Goal: Task Accomplishment & Management: Manage account settings

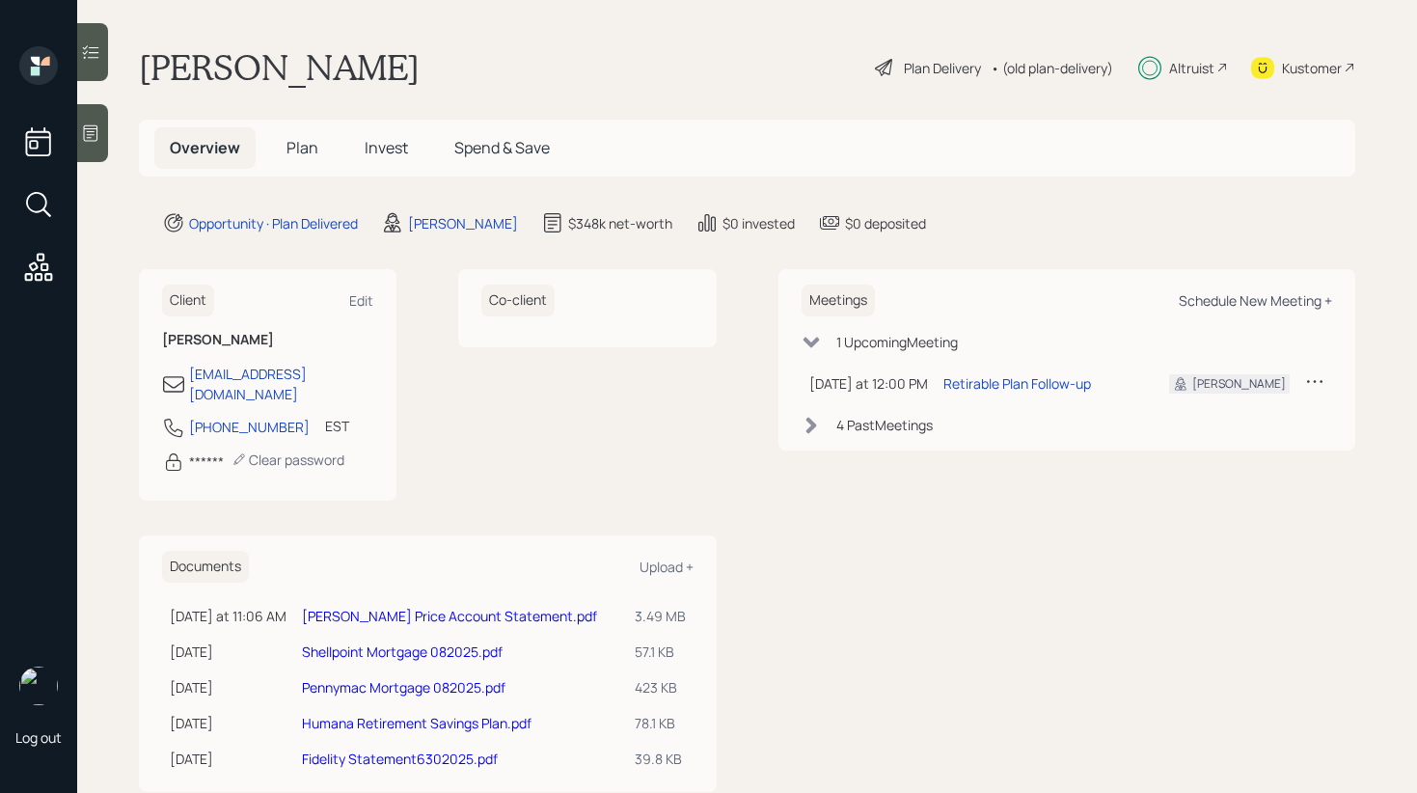
click at [1277, 302] on div "Schedule New Meeting +" at bounding box center [1255, 300] width 153 height 18
select select "d946c976-65aa-4529-ac9d-02c4f1114fc0"
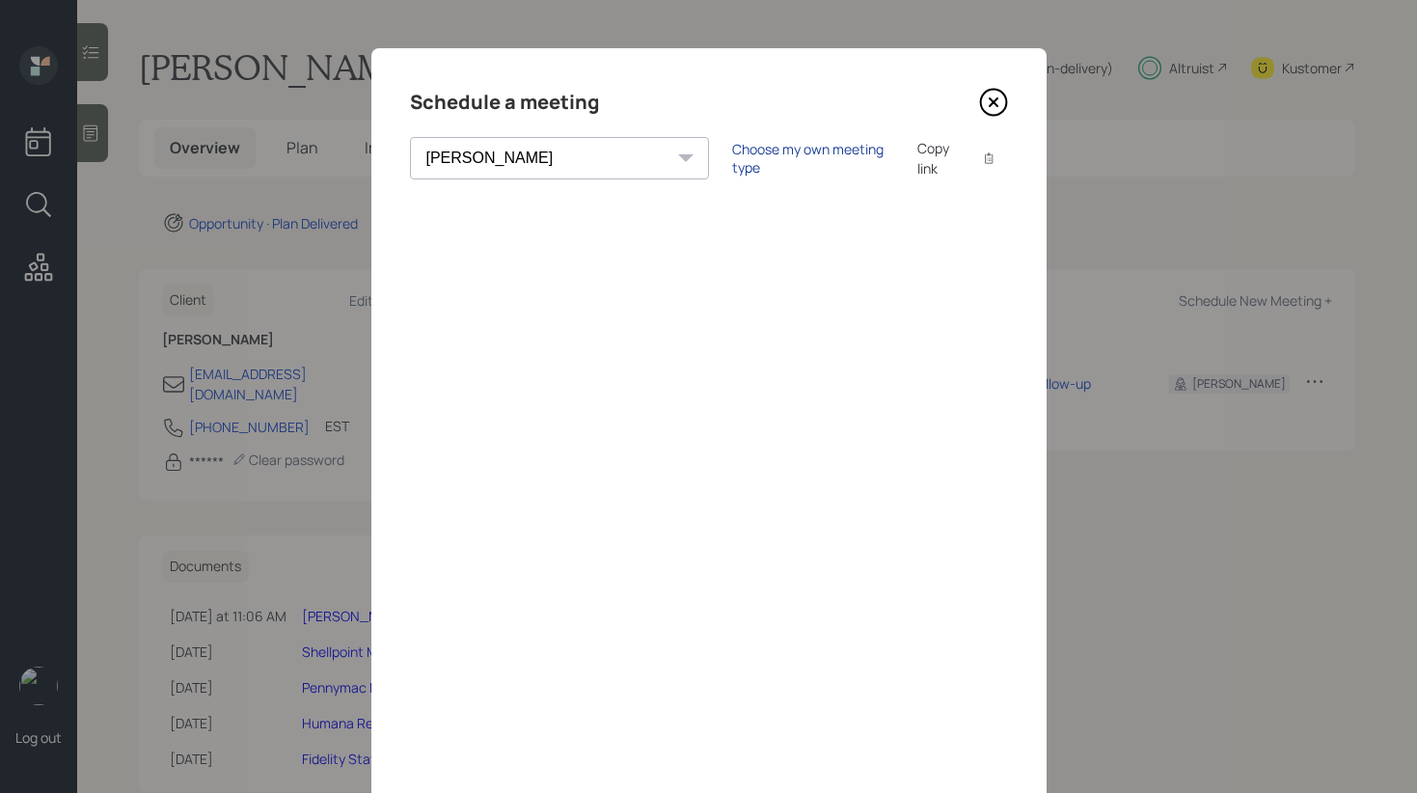
click at [732, 154] on div "Choose my own meeting type" at bounding box center [813, 158] width 162 height 37
click at [985, 110] on icon at bounding box center [993, 102] width 29 height 29
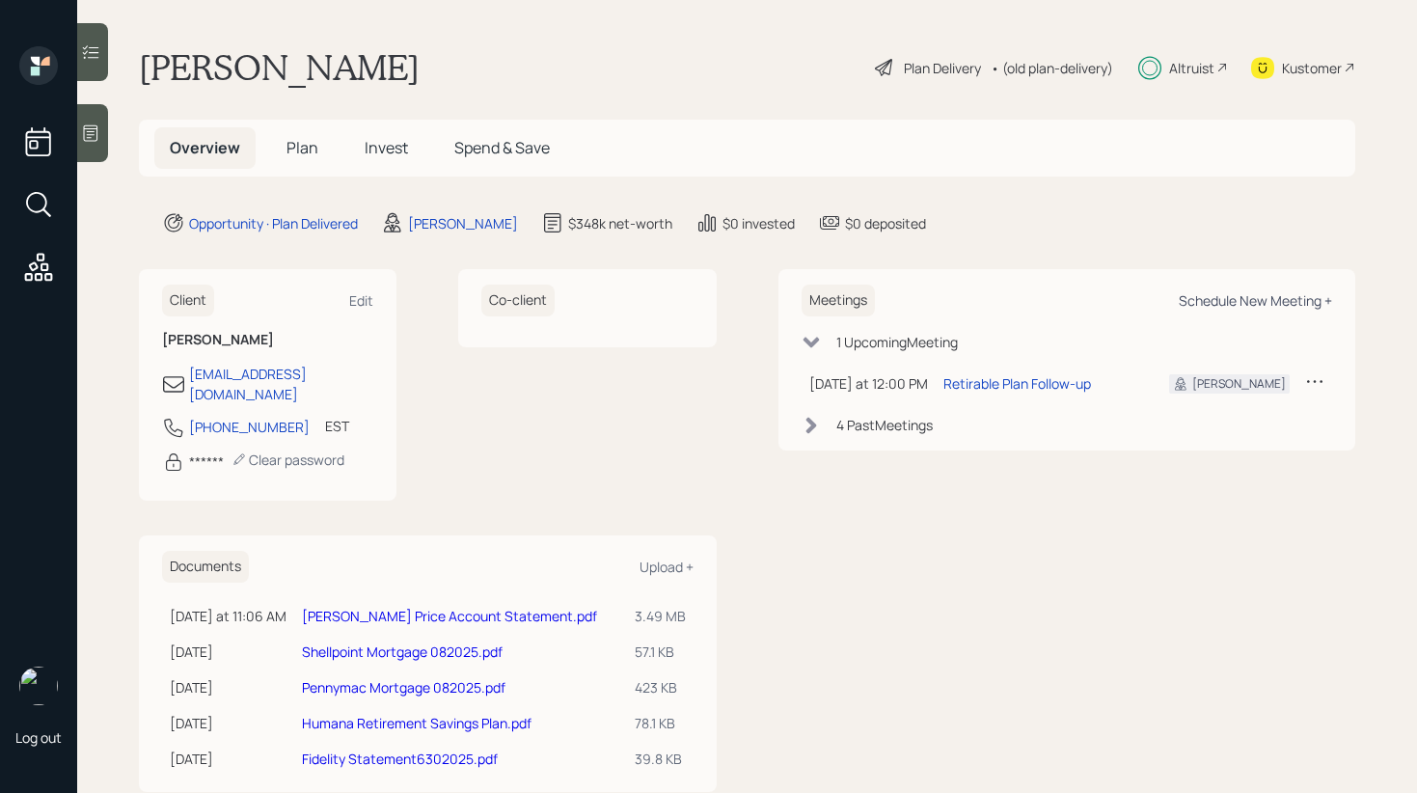
click at [1265, 295] on div "Schedule New Meeting +" at bounding box center [1255, 300] width 153 height 18
select select "d946c976-65aa-4529-ac9d-02c4f1114fc0"
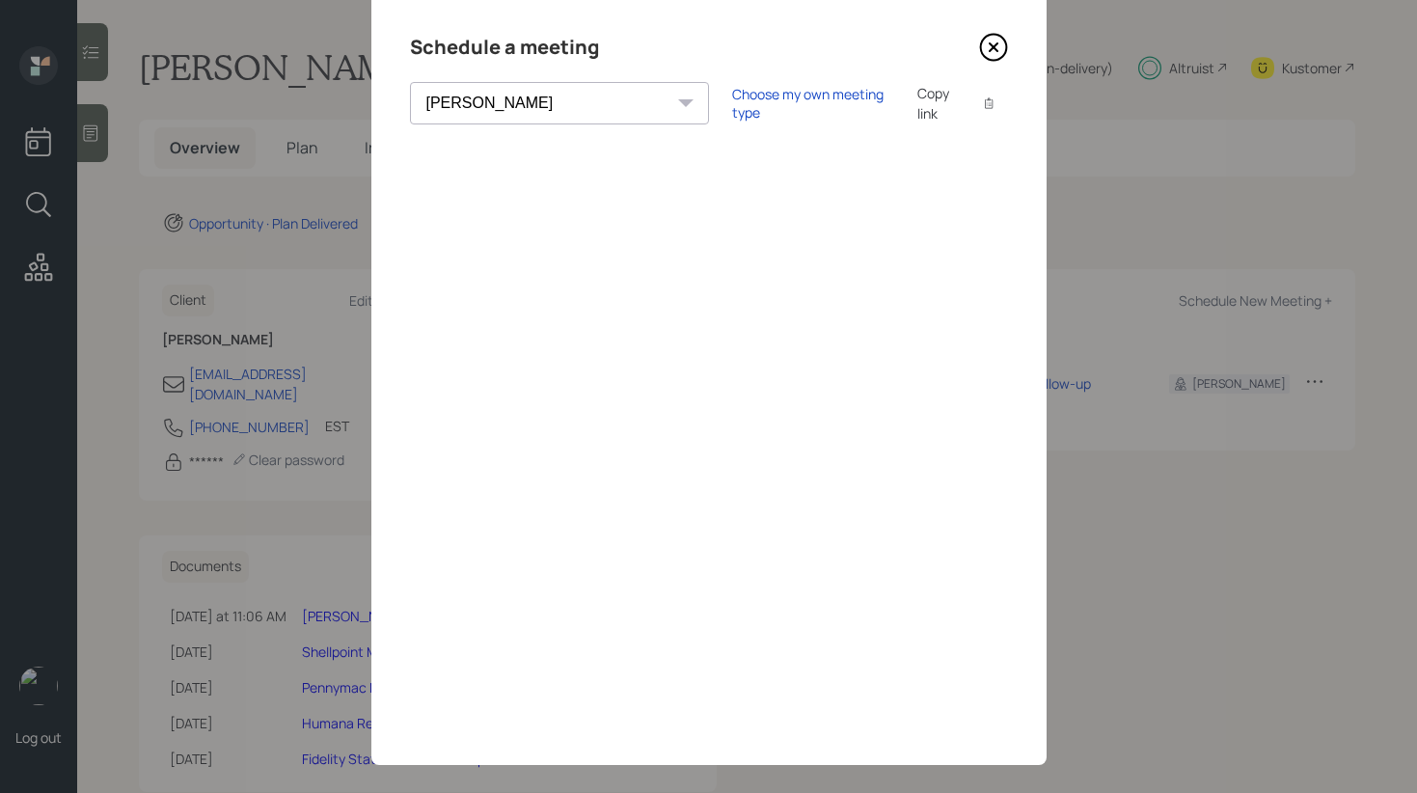
scroll to position [58, 0]
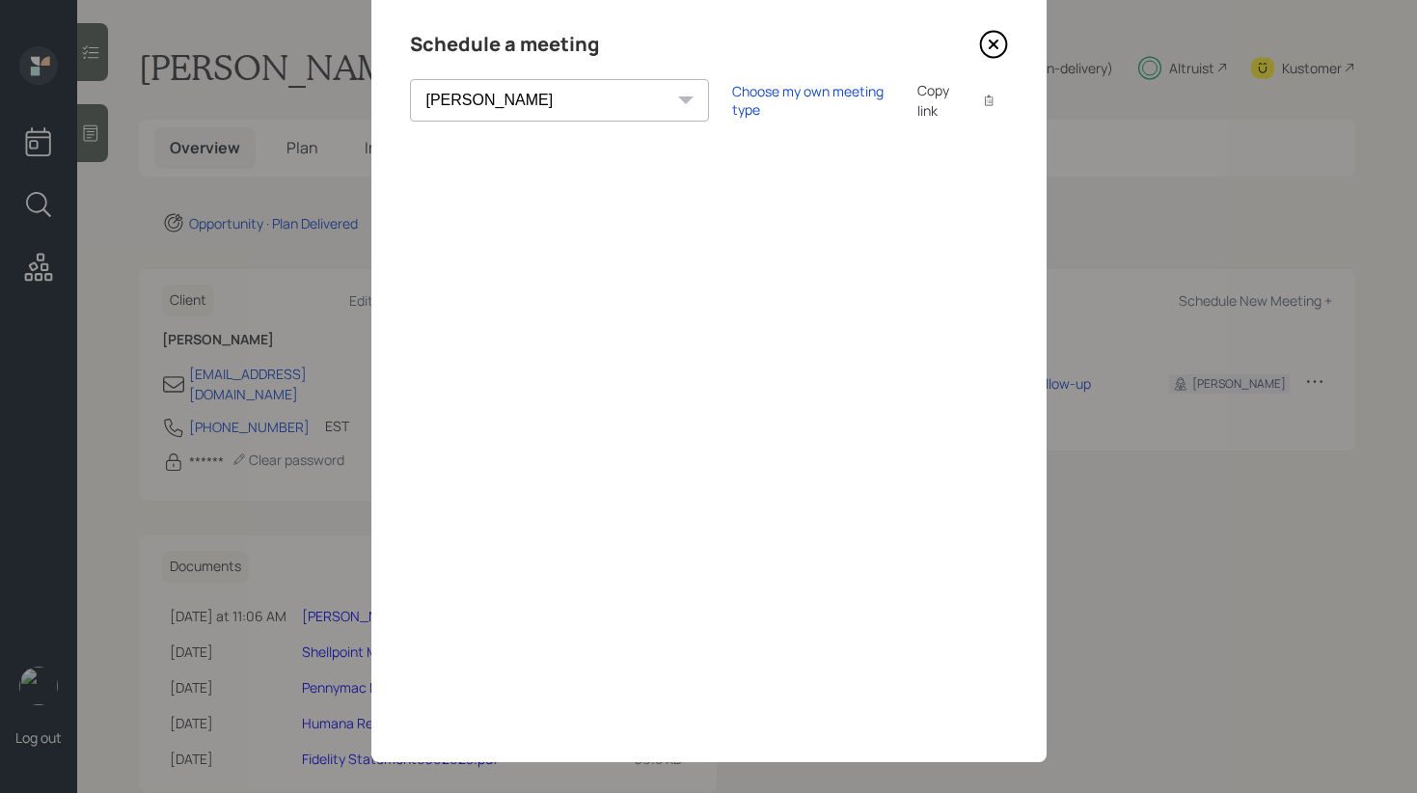
click at [985, 49] on icon at bounding box center [993, 44] width 29 height 29
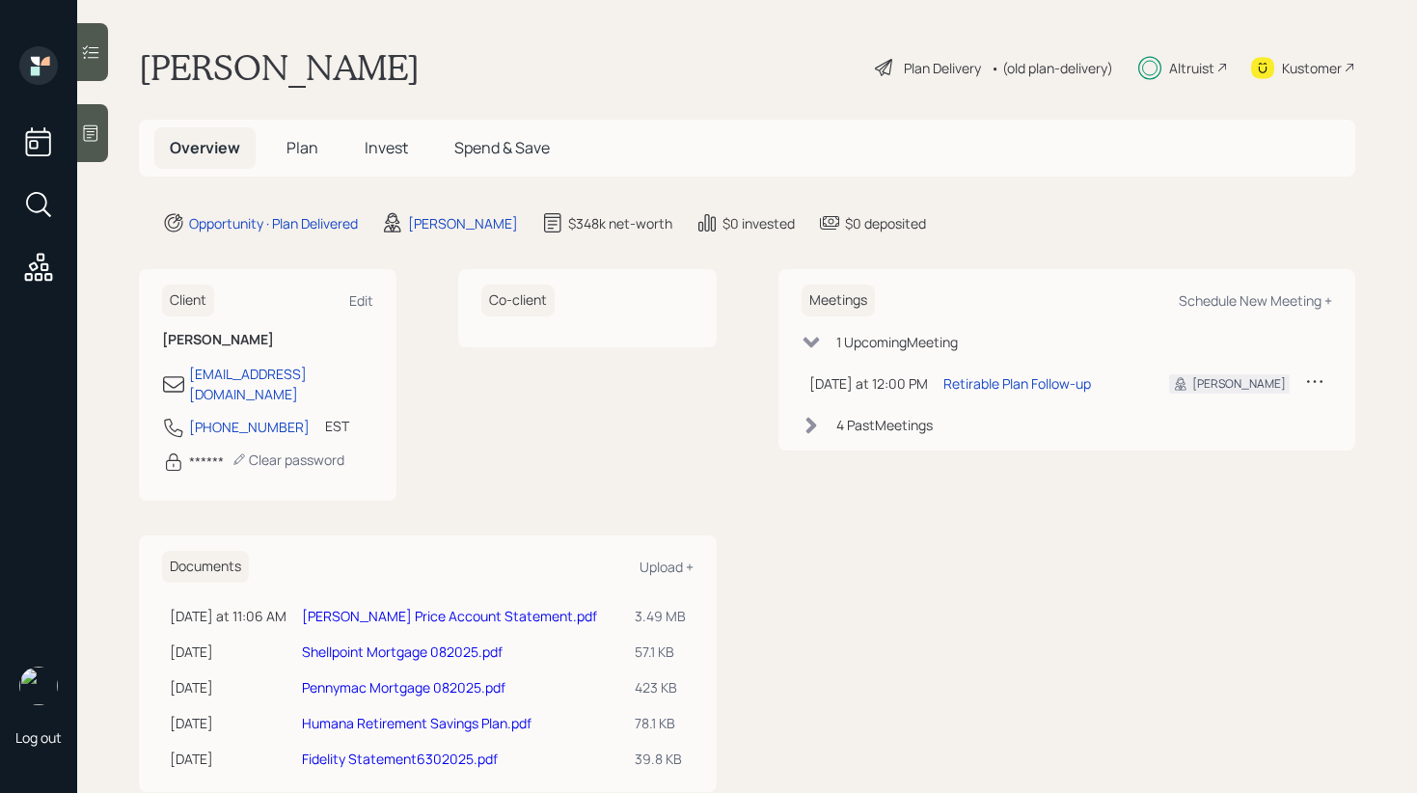
click at [365, 144] on span "Invest" at bounding box center [386, 147] width 43 height 21
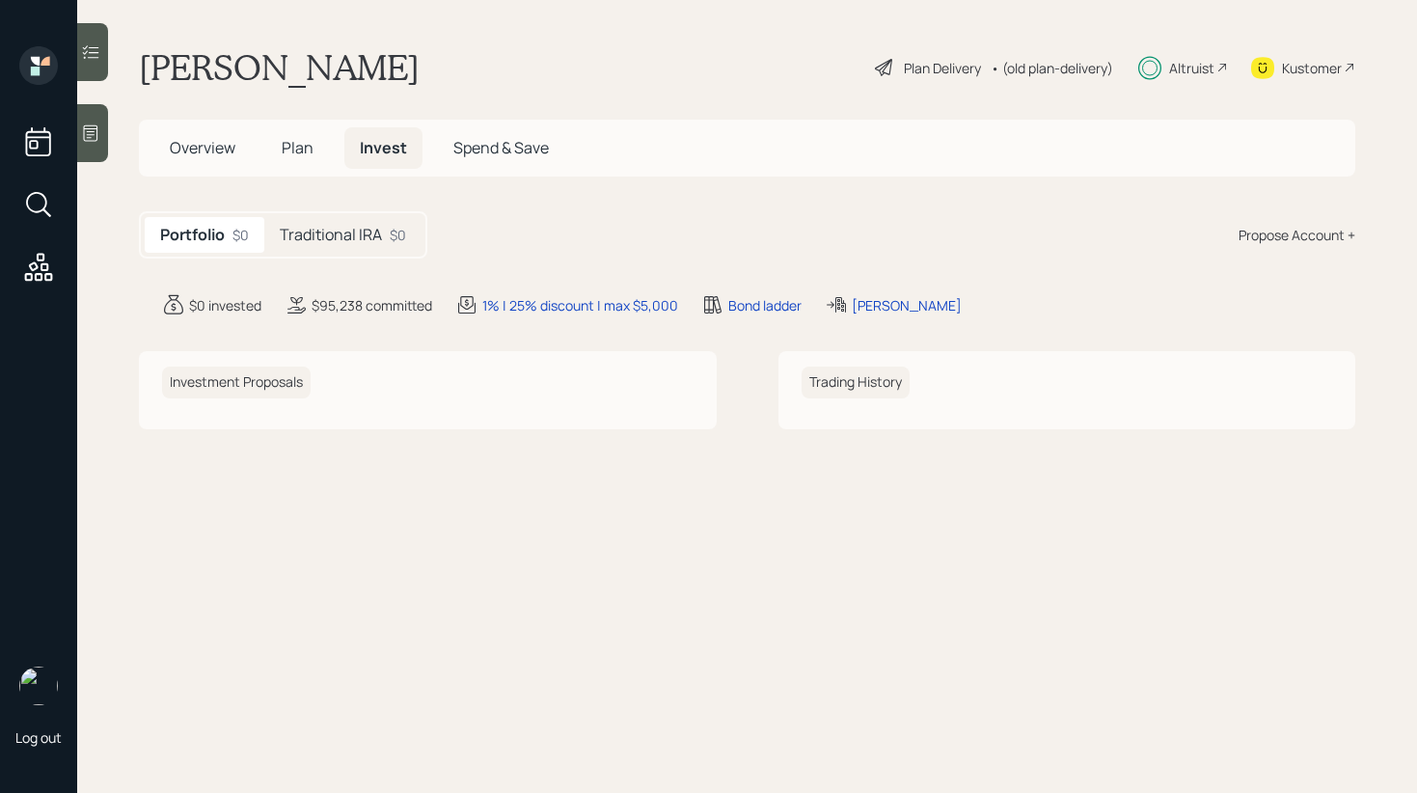
click at [354, 245] on div "Traditional IRA $0" at bounding box center [342, 235] width 157 height 36
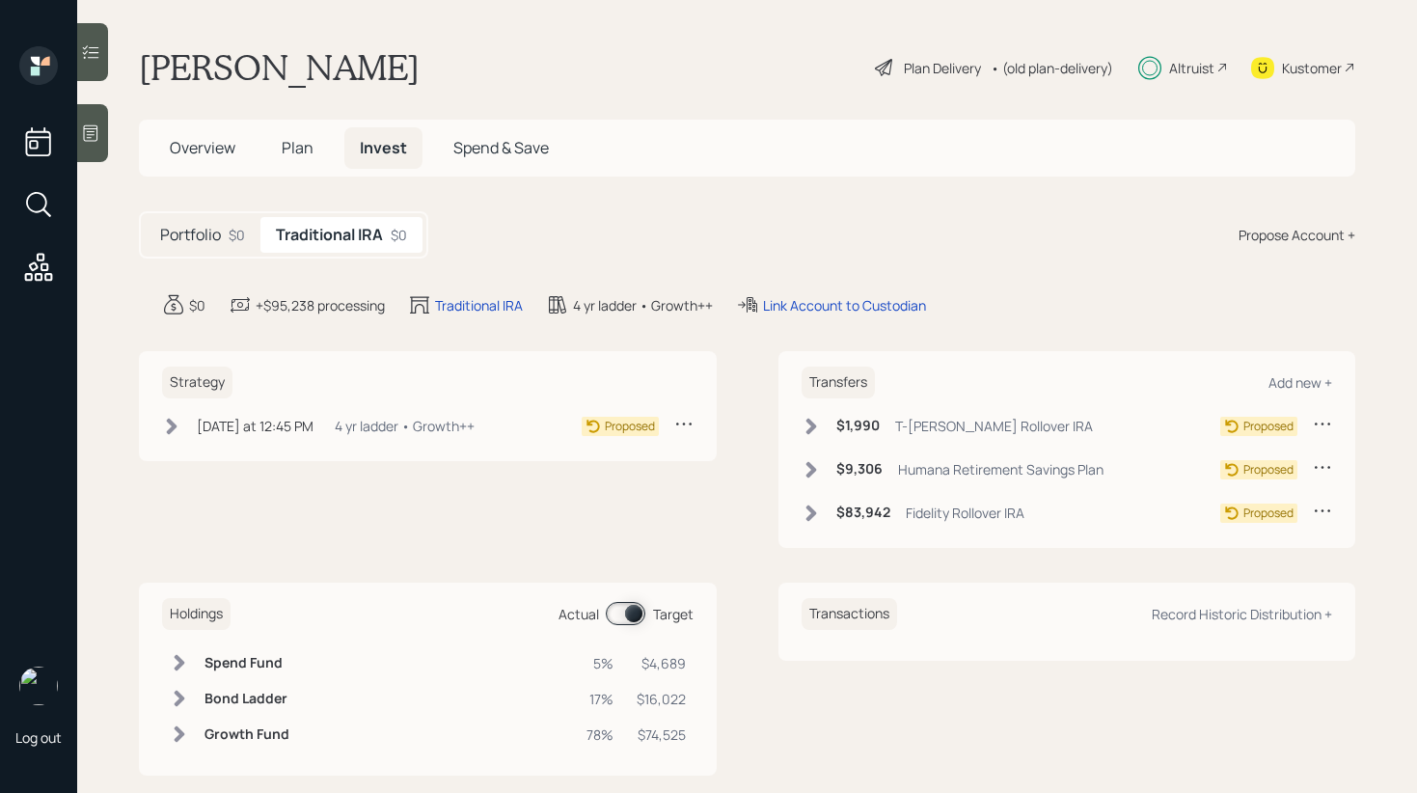
click at [818, 501] on div "$83,942 Fidelity Rollover IRA" at bounding box center [913, 513] width 223 height 24
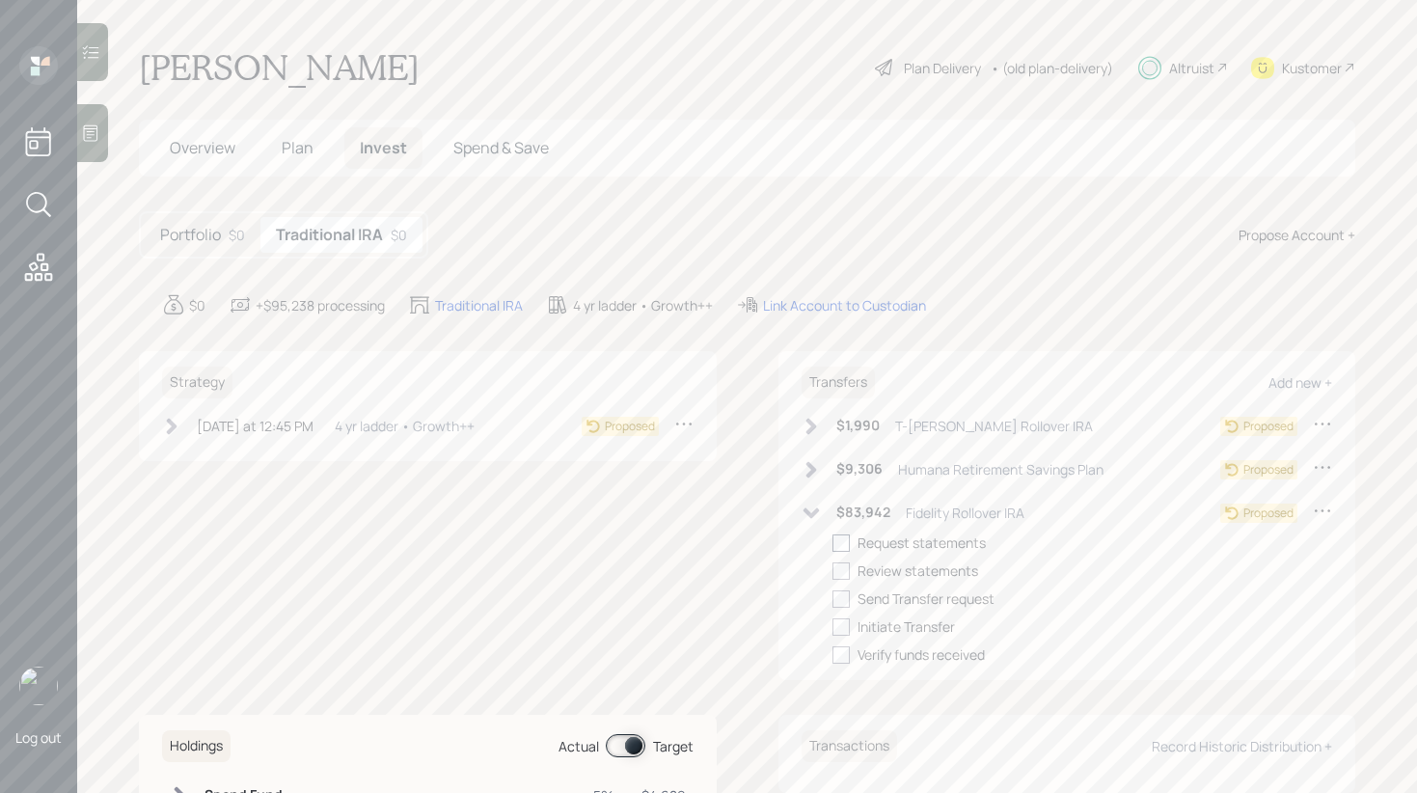
click at [844, 543] on div at bounding box center [841, 542] width 17 height 17
click at [833, 543] on input "checkbox" at bounding box center [832, 542] width 1 height 1
checkbox input "true"
click at [843, 570] on div at bounding box center [841, 570] width 17 height 17
click at [833, 570] on input "checkbox" at bounding box center [832, 570] width 1 height 1
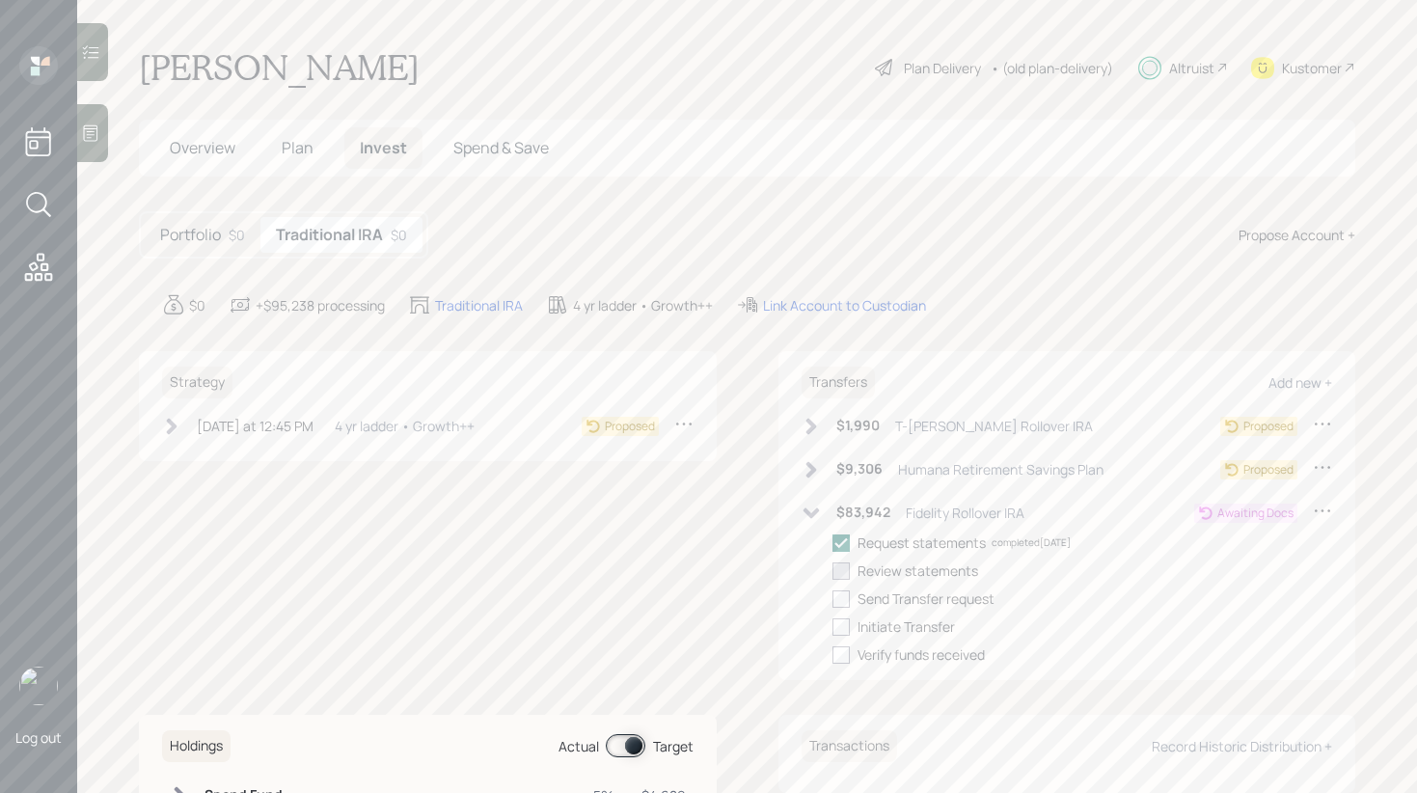
checkbox input "true"
click at [848, 594] on div at bounding box center [841, 598] width 17 height 17
click at [833, 598] on input "checkbox" at bounding box center [832, 598] width 1 height 1
checkbox input "true"
click at [166, 427] on icon at bounding box center [171, 426] width 19 height 19
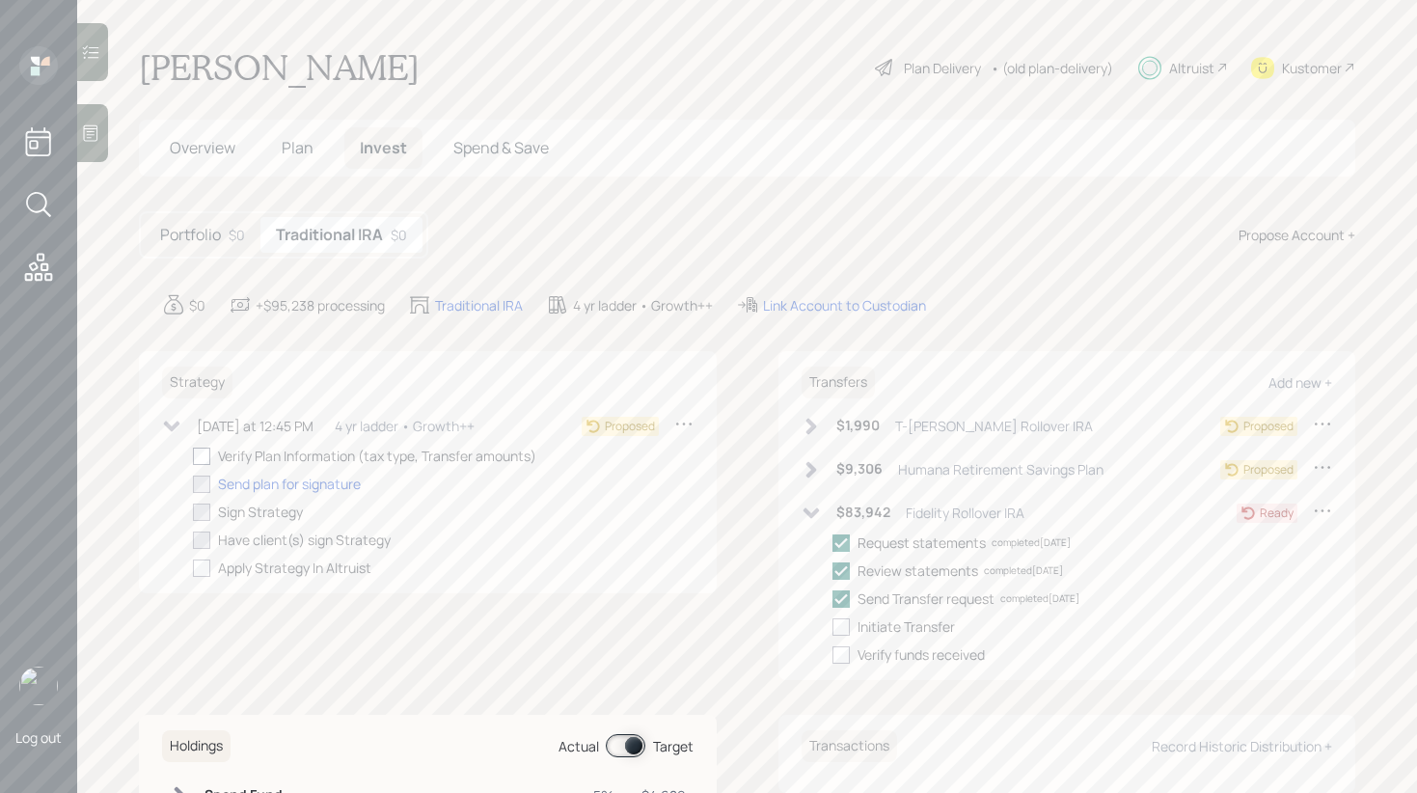
click at [206, 456] on div at bounding box center [201, 456] width 17 height 17
click at [193, 456] on input "checkbox" at bounding box center [192, 455] width 1 height 1
checkbox input "true"
click at [810, 299] on div "Link Account to Custodian" at bounding box center [844, 305] width 163 height 20
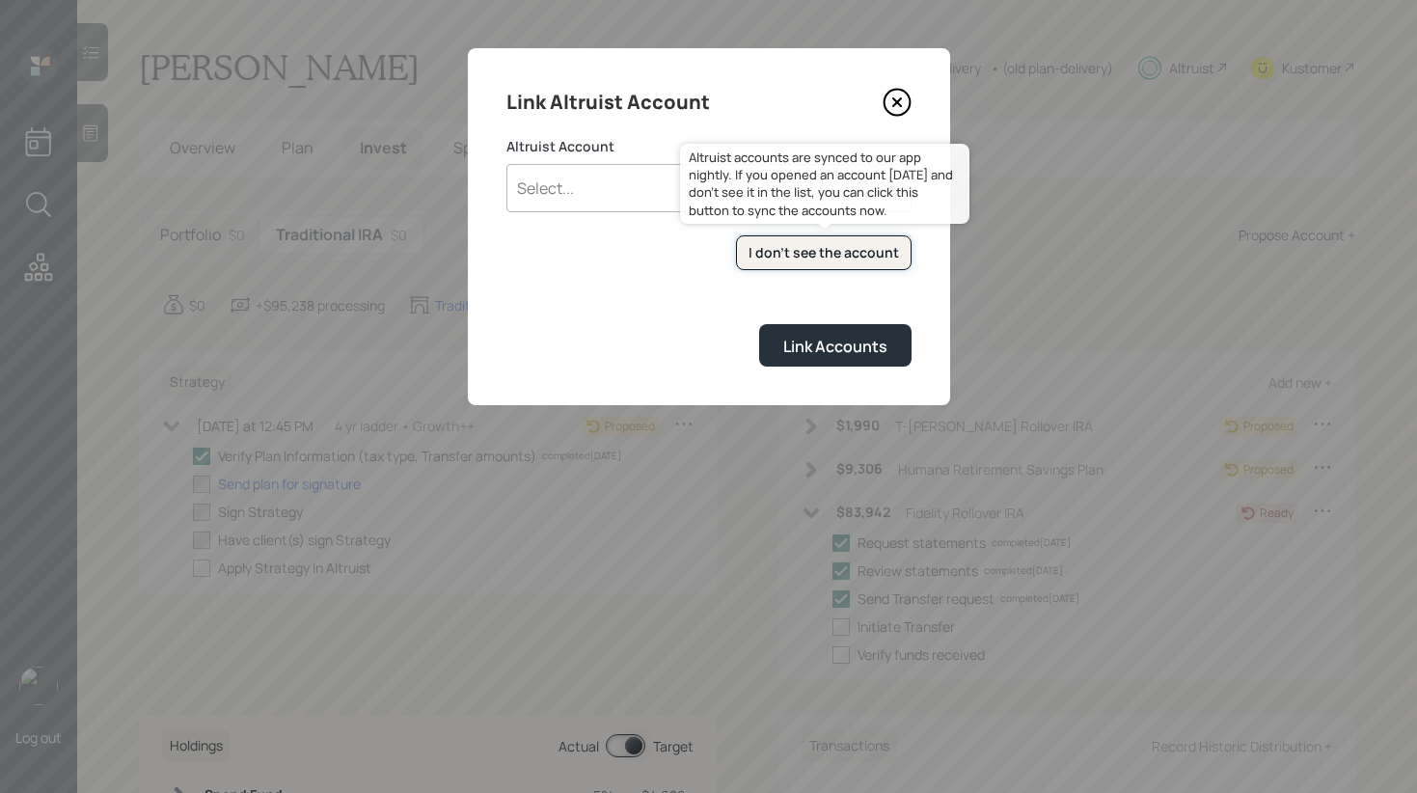
click at [811, 245] on div "I don't see the account" at bounding box center [824, 252] width 150 height 19
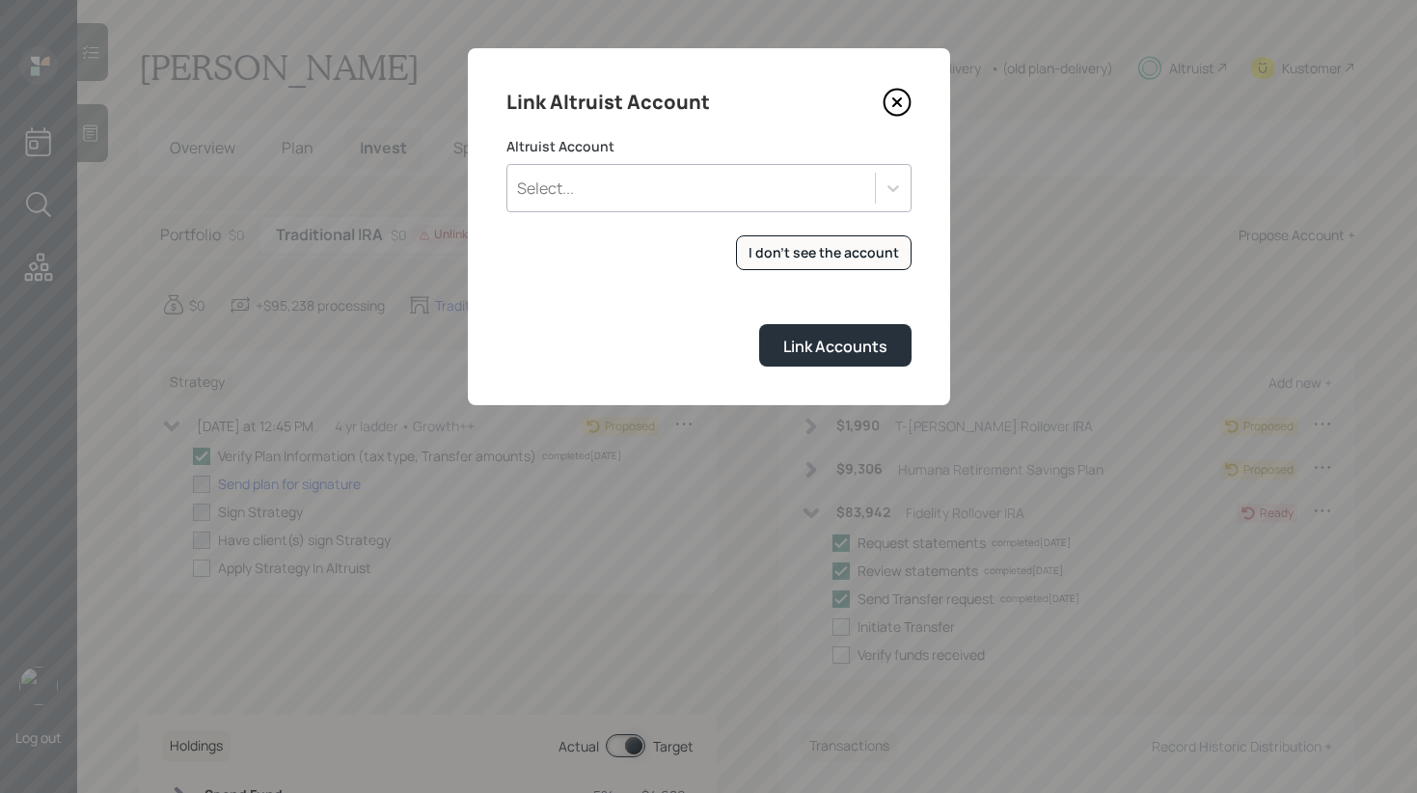
click at [748, 185] on div "Select..." at bounding box center [691, 188] width 368 height 33
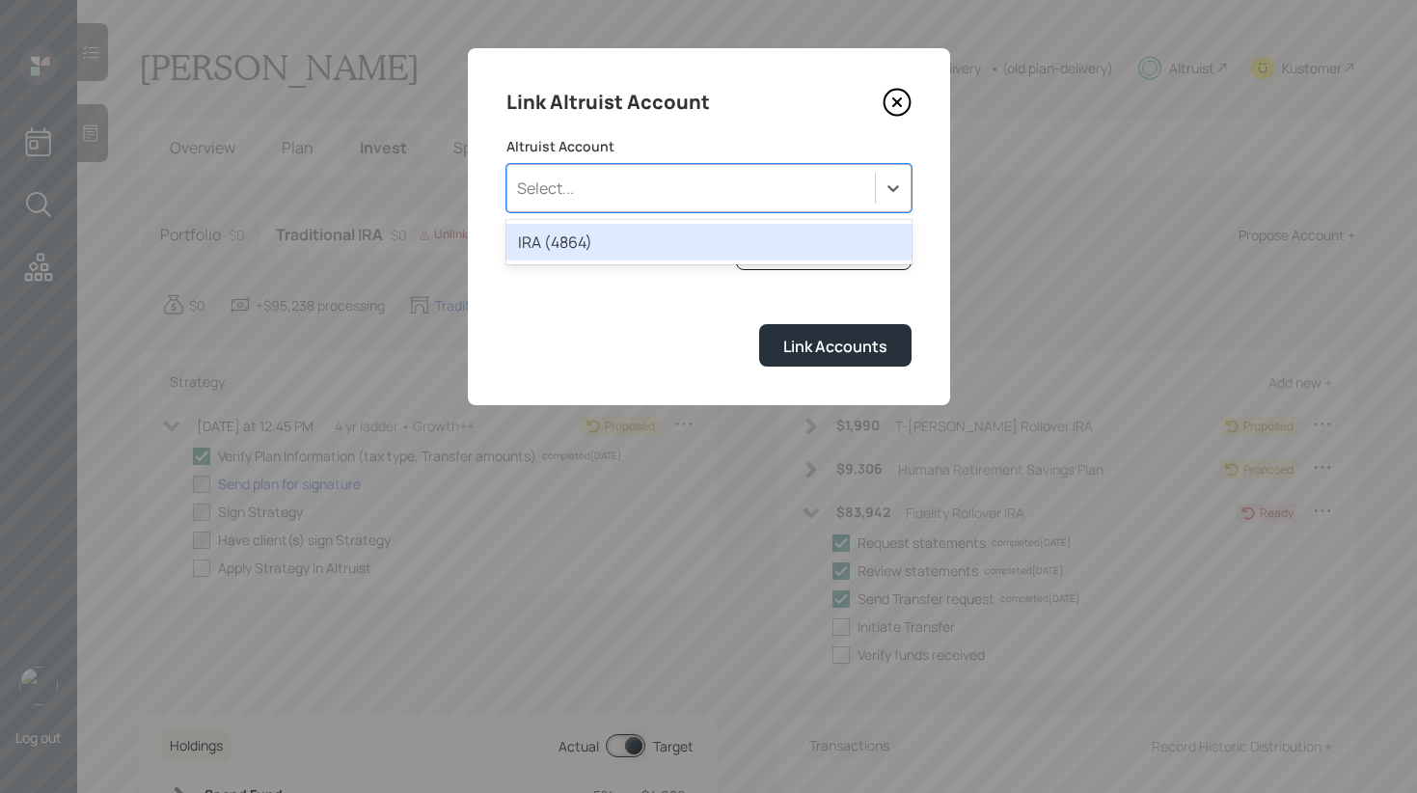
click at [665, 234] on div "IRA (4864)" at bounding box center [708, 242] width 405 height 37
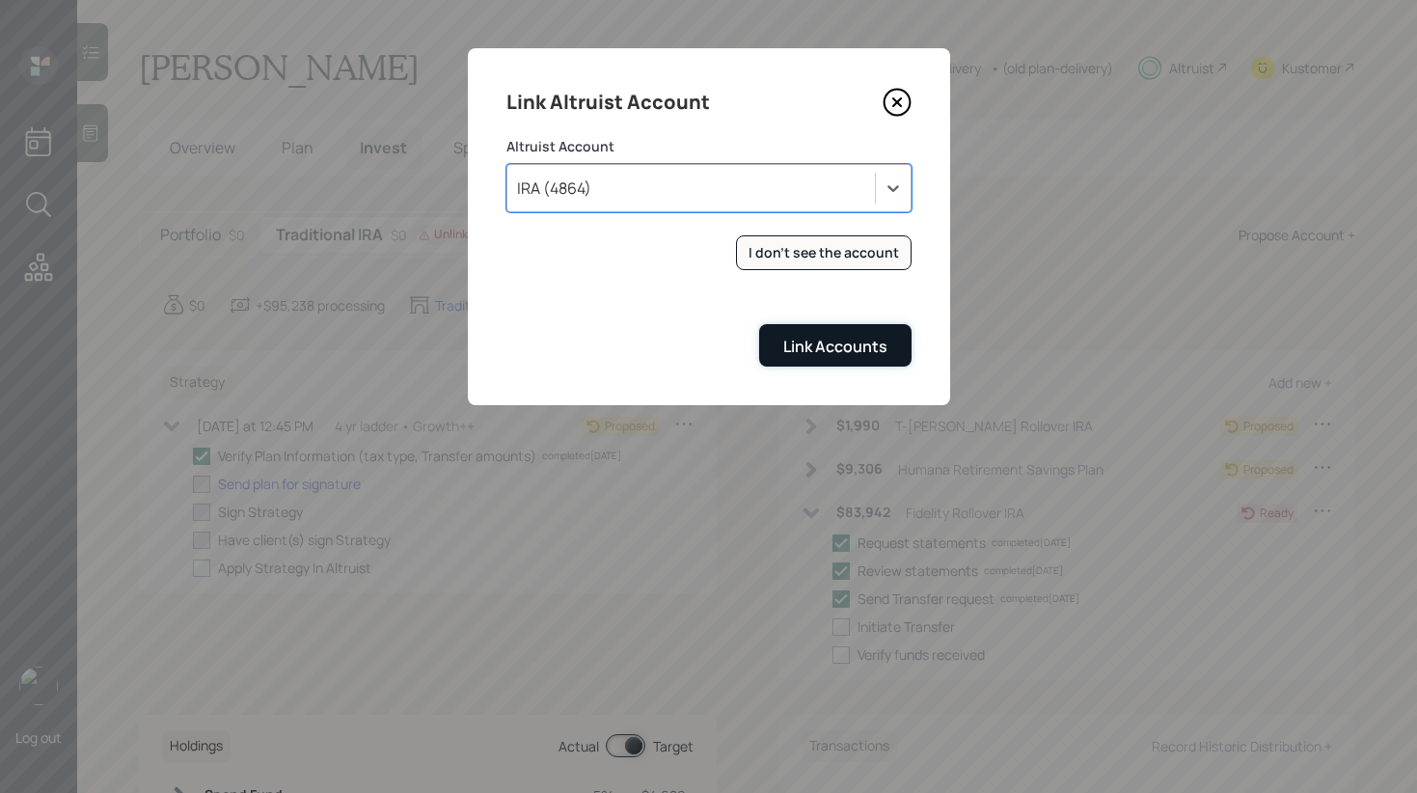
click at [842, 358] on button "Link Accounts" at bounding box center [835, 344] width 152 height 41
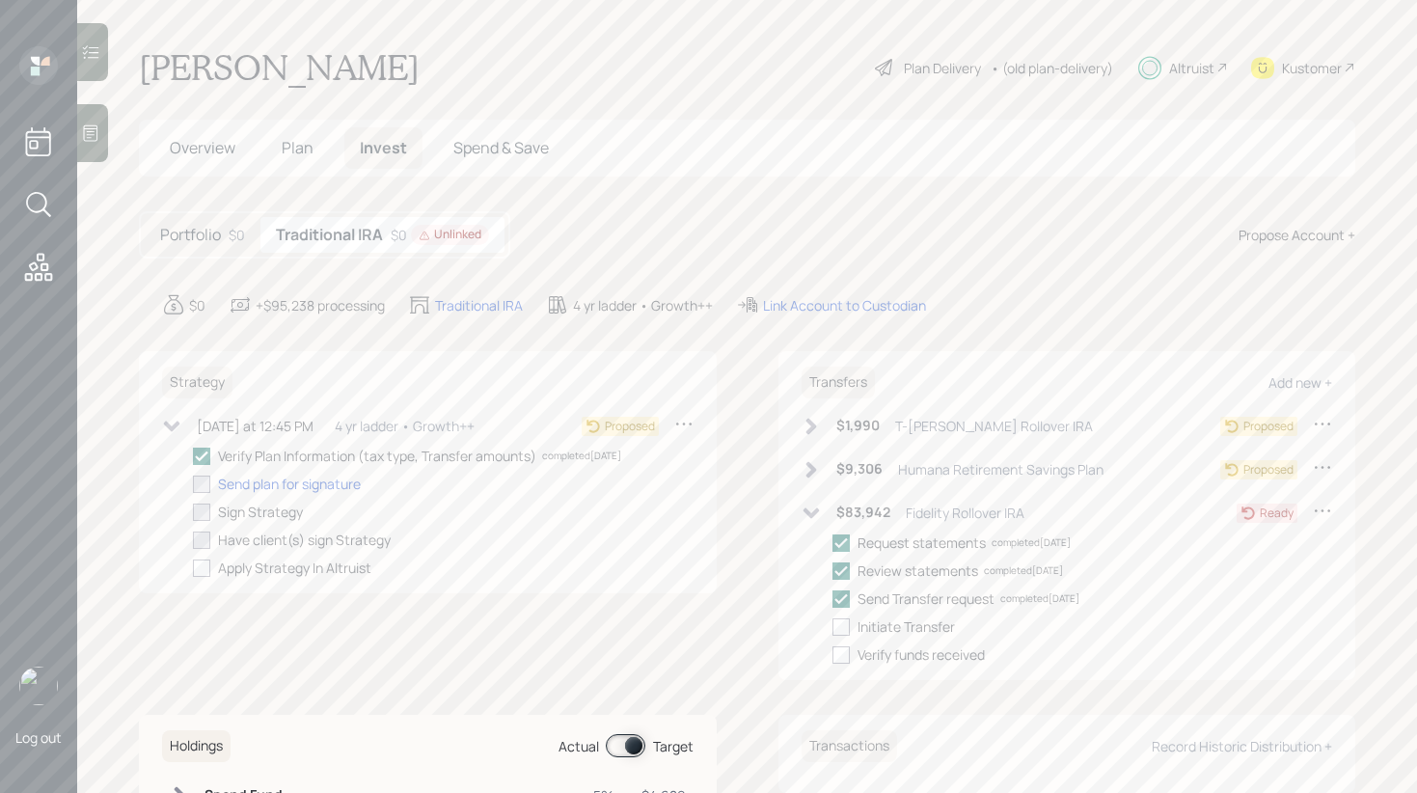
click at [803, 467] on icon at bounding box center [811, 469] width 19 height 19
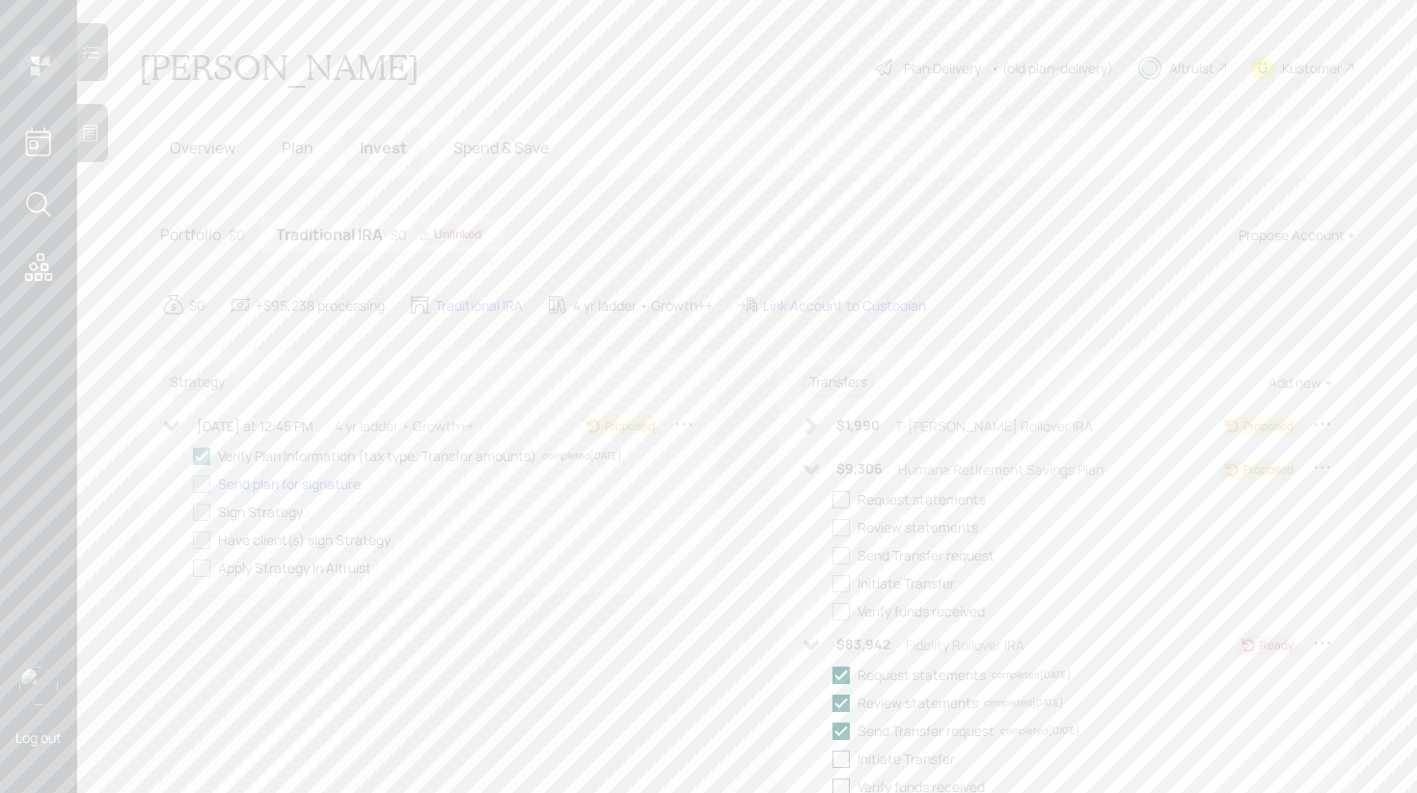
click at [851, 500] on label at bounding box center [845, 499] width 25 height 20
click at [833, 500] on input "checkbox" at bounding box center [832, 499] width 1 height 1
checkbox input "true"
click at [808, 435] on div "$1,990 T-[PERSON_NAME] Rollover IRA" at bounding box center [947, 426] width 291 height 24
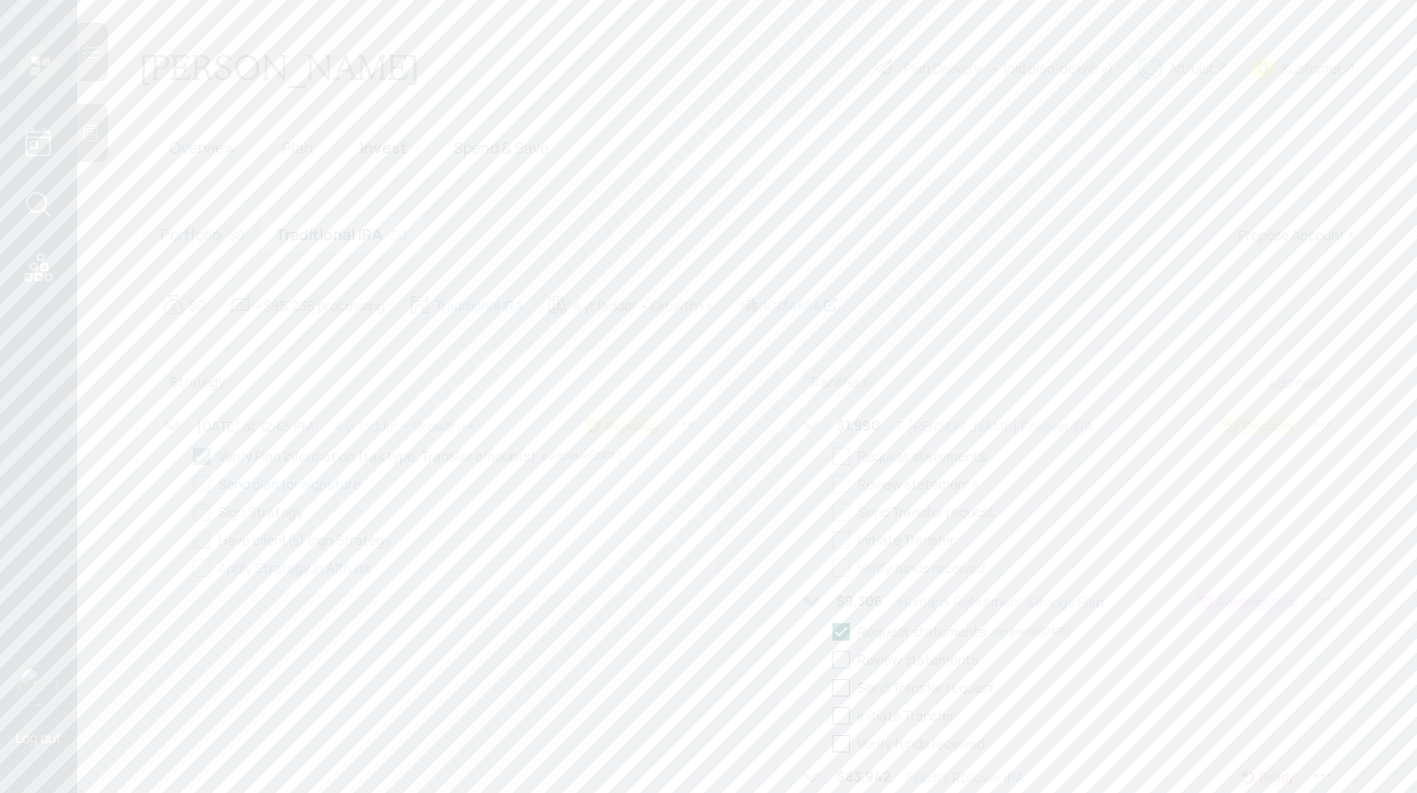
click at [841, 462] on div at bounding box center [841, 456] width 17 height 17
click at [833, 456] on input "checkbox" at bounding box center [832, 455] width 1 height 1
checkbox input "true"
click at [807, 430] on icon at bounding box center [811, 426] width 19 height 19
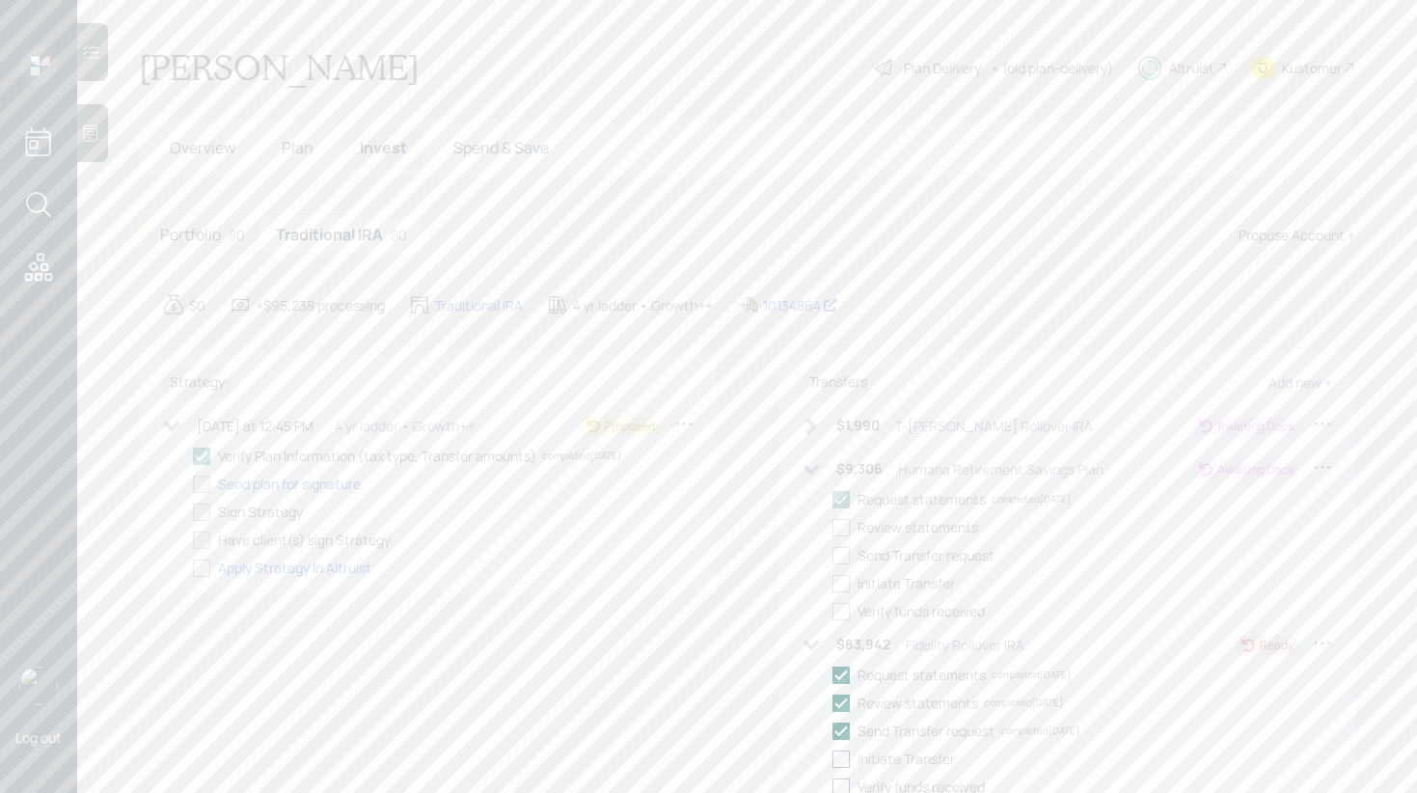
click at [113, 142] on main "[PERSON_NAME] Plan Delivery • (old plan-delivery) Altruist Kustomer Overview Pl…" at bounding box center [747, 396] width 1340 height 793
click at [110, 142] on main "[PERSON_NAME] Plan Delivery • (old plan-delivery) Altruist Kustomer Overview Pl…" at bounding box center [747, 396] width 1340 height 793
click at [107, 142] on div at bounding box center [92, 133] width 31 height 58
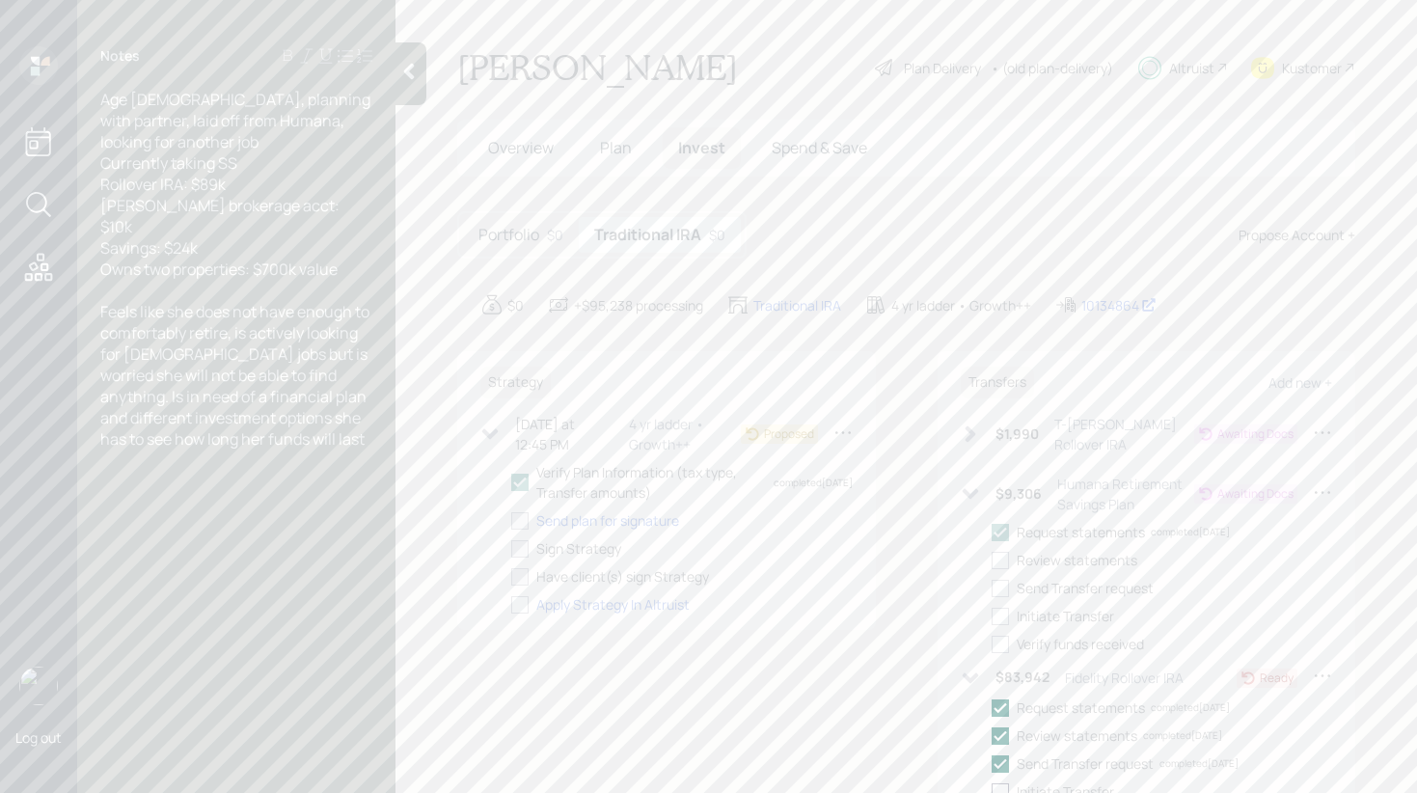
click at [420, 91] on div at bounding box center [411, 73] width 31 height 63
